Goal: Navigation & Orientation: Find specific page/section

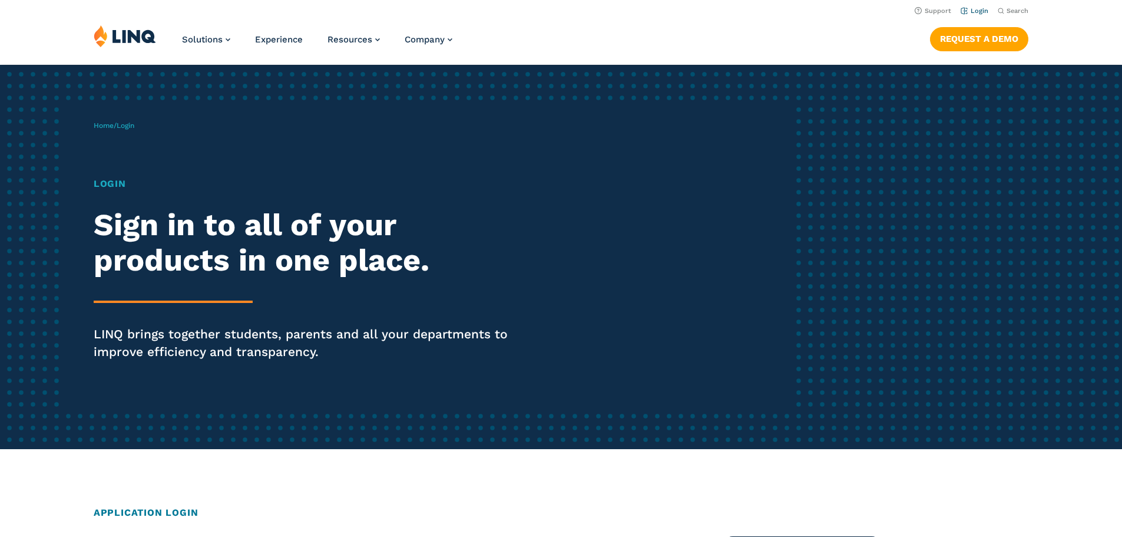
click at [976, 11] on link "Login" at bounding box center [975, 11] width 28 height 8
click at [961, 10] on link "Login" at bounding box center [975, 11] width 28 height 8
click at [979, 12] on link "Login" at bounding box center [975, 11] width 28 height 8
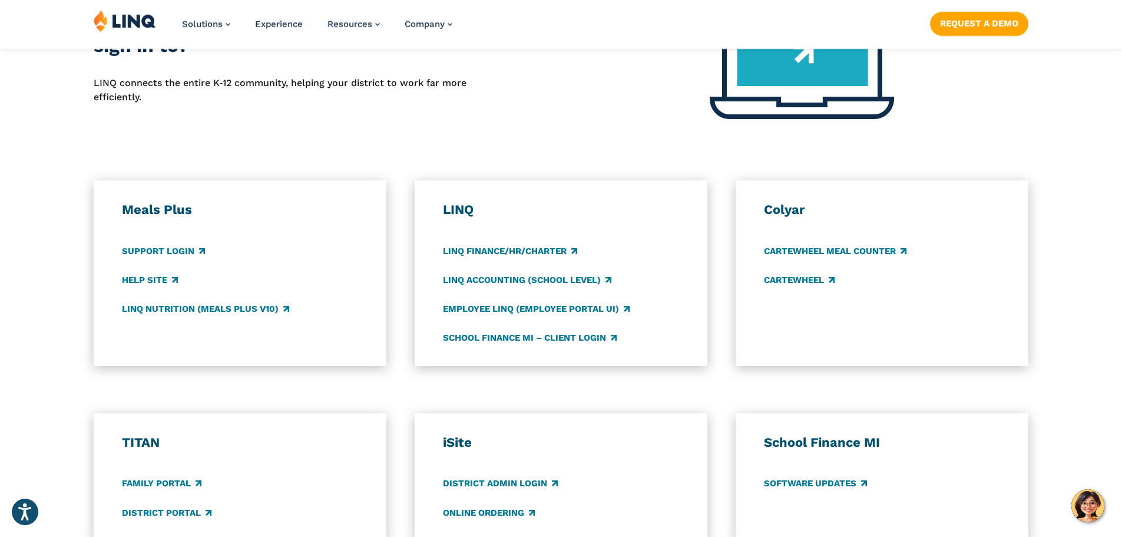
scroll to position [648, 0]
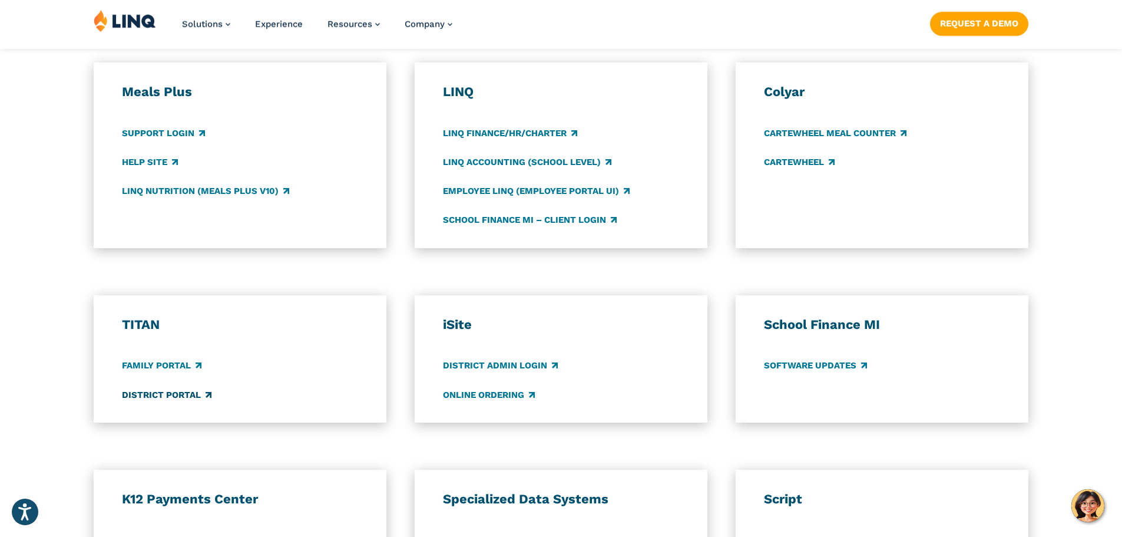
click at [147, 389] on link "District Portal" at bounding box center [167, 394] width 90 height 13
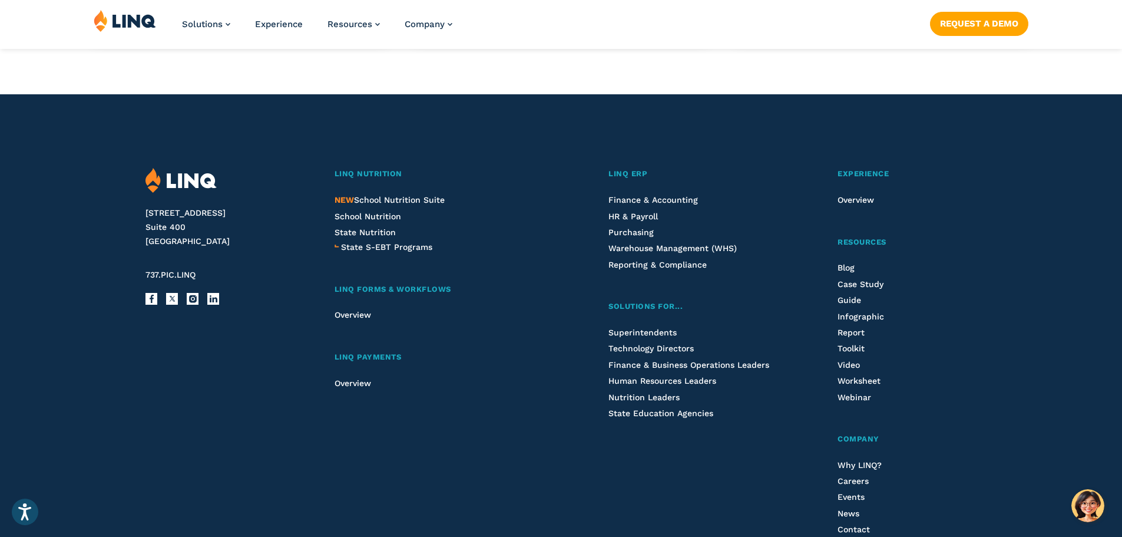
scroll to position [1237, 0]
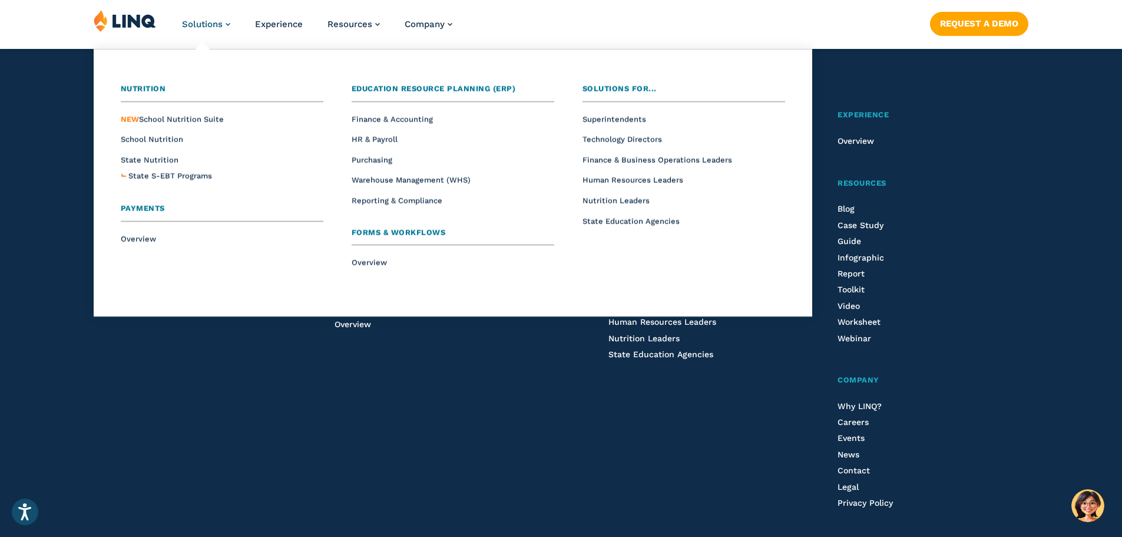
click at [187, 24] on span "Solutions" at bounding box center [202, 24] width 41 height 11
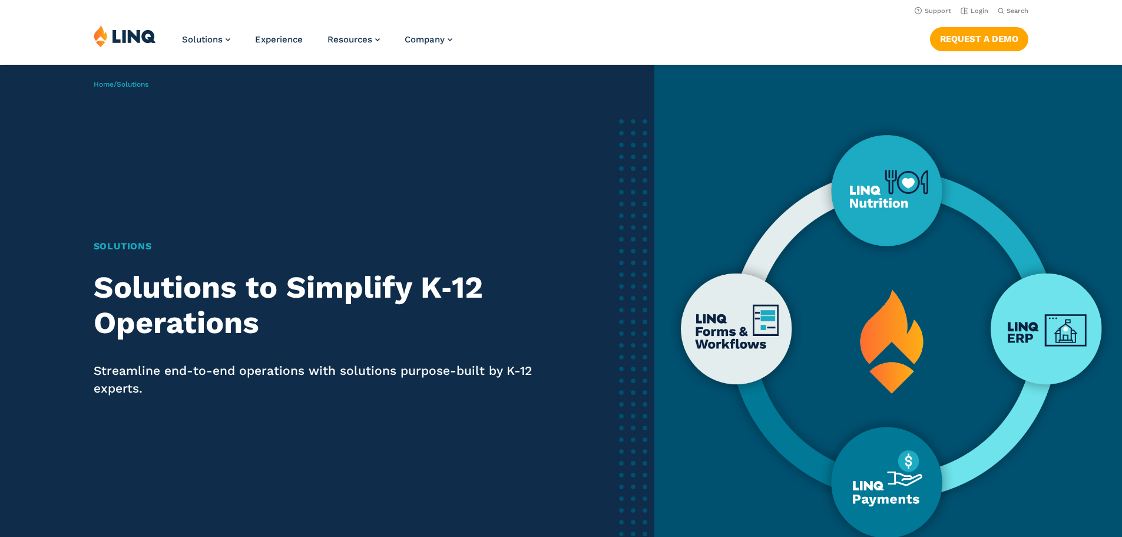
click at [187, 24] on header "Support Login Search Search for: Solutions Nutrition Overview NEW School Nutrit…" at bounding box center [561, 32] width 1122 height 64
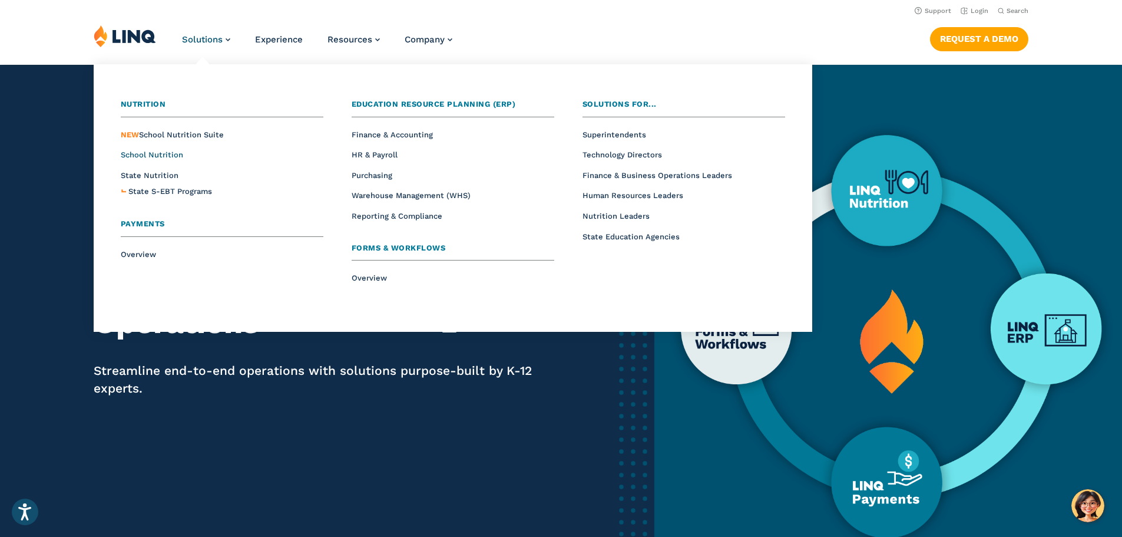
click at [171, 159] on span "School Nutrition" at bounding box center [152, 154] width 62 height 9
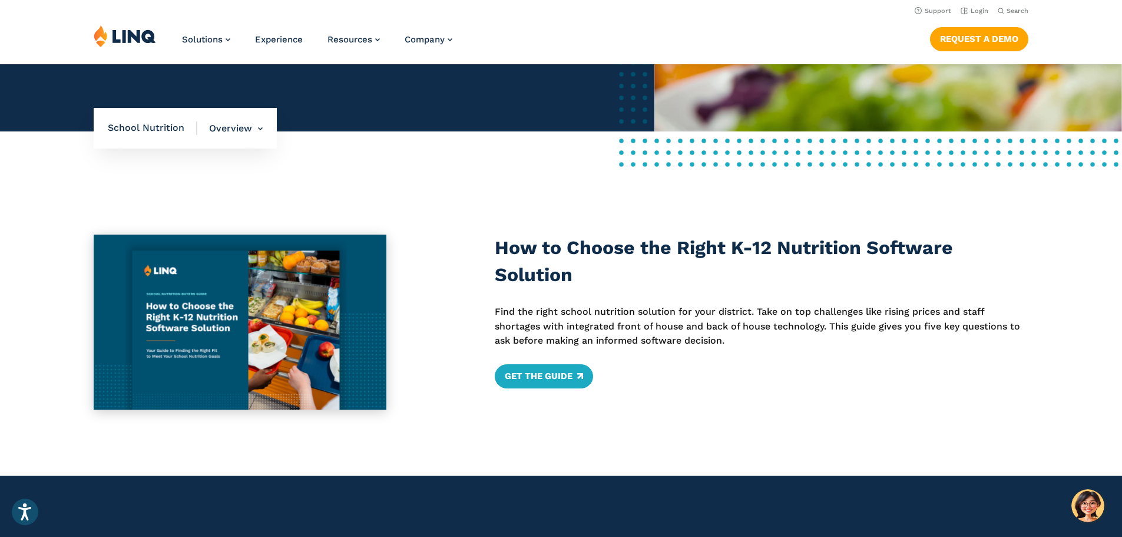
scroll to position [236, 0]
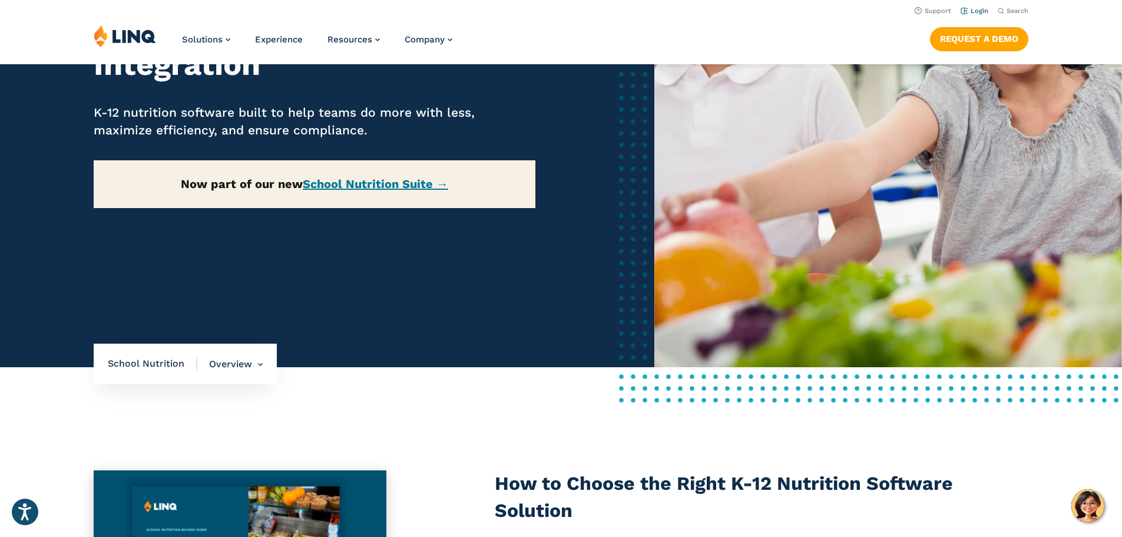
click at [976, 11] on link "Login" at bounding box center [975, 11] width 28 height 8
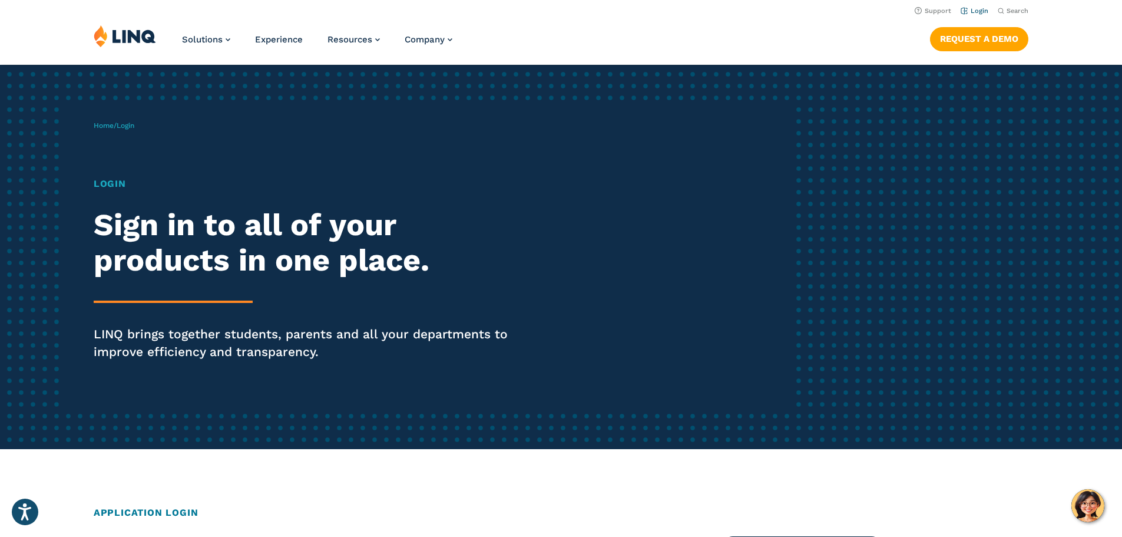
click at [980, 12] on link "Login" at bounding box center [975, 11] width 28 height 8
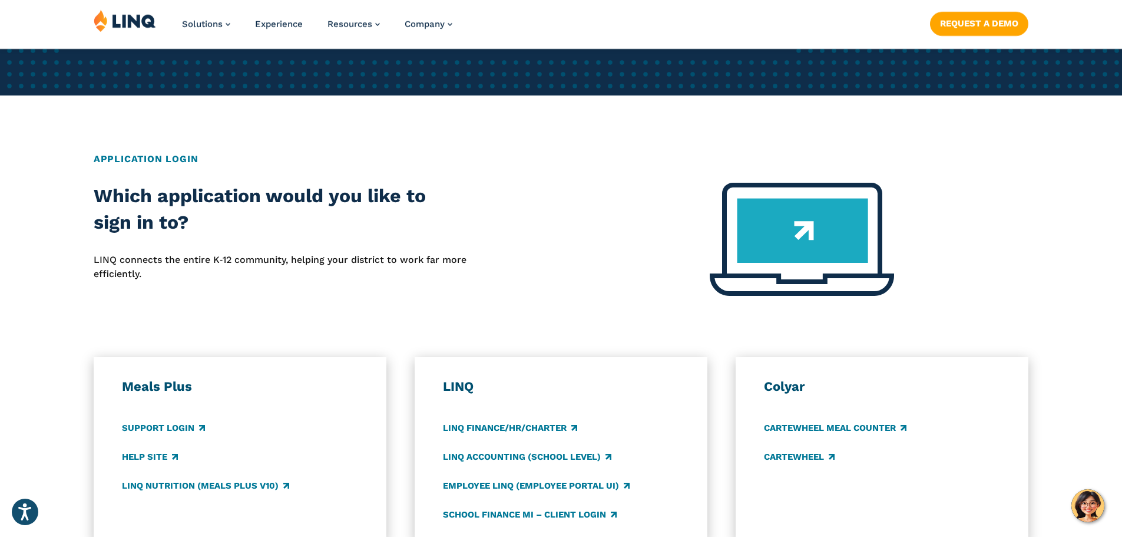
scroll to position [530, 0]
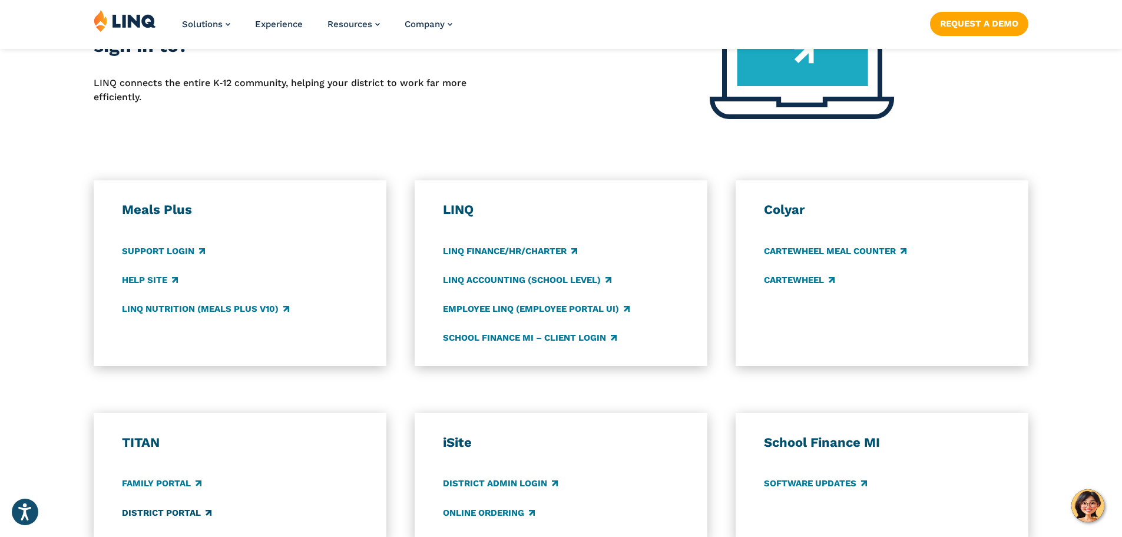
click at [163, 513] on link "District Portal" at bounding box center [167, 512] width 90 height 13
